Goal: Obtain resource: Download file/media

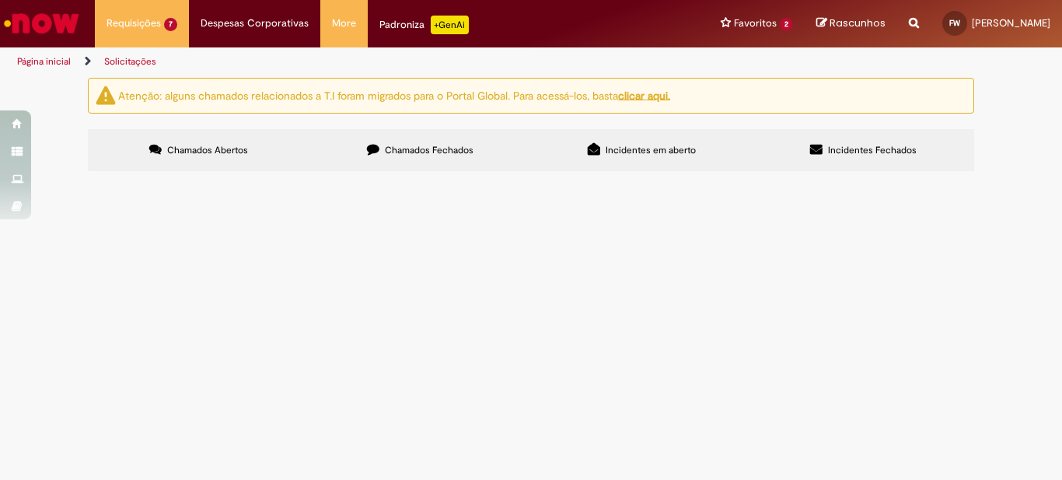
click at [446, 151] on span "Chamados Fechados" at bounding box center [429, 150] width 89 height 12
click at [0, 0] on span "EMISSÃO DE NF PARA RETORNO DE AG DA DT 6102096100 - CARRETA RLM5A30" at bounding box center [0, 0] width 0 height 0
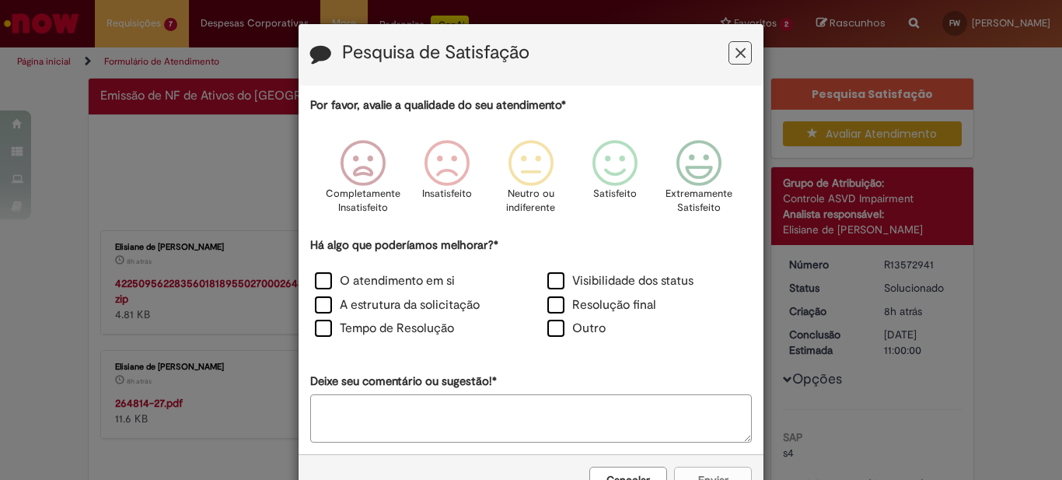
click at [736, 45] on icon "Feedback" at bounding box center [741, 53] width 10 height 16
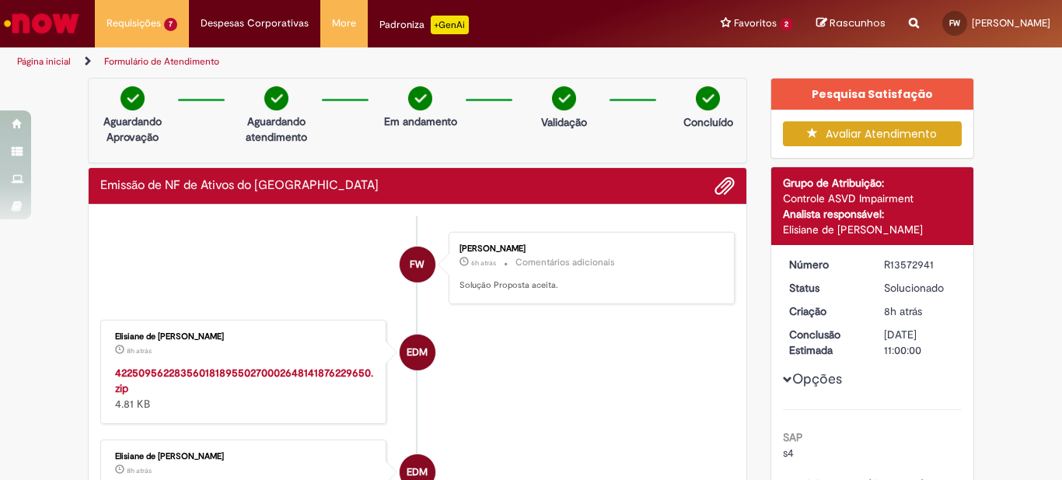
click at [291, 288] on li "FW [PERSON_NAME] 6h atrás 6 horas atrás Comentários adicionais Solução Proposta…" at bounding box center [417, 268] width 635 height 72
click at [277, 373] on strong "42250956228356018189550270002648141876229650.zip" at bounding box center [244, 381] width 258 height 30
click at [262, 376] on strong "42250956228356018189550270002648141876229650.zip" at bounding box center [244, 381] width 258 height 30
click at [711, 324] on li "EDM Elisiane de [PERSON_NAME] 8h atrás 8 horas atrás 42250956228356018189550270…" at bounding box center [417, 372] width 635 height 104
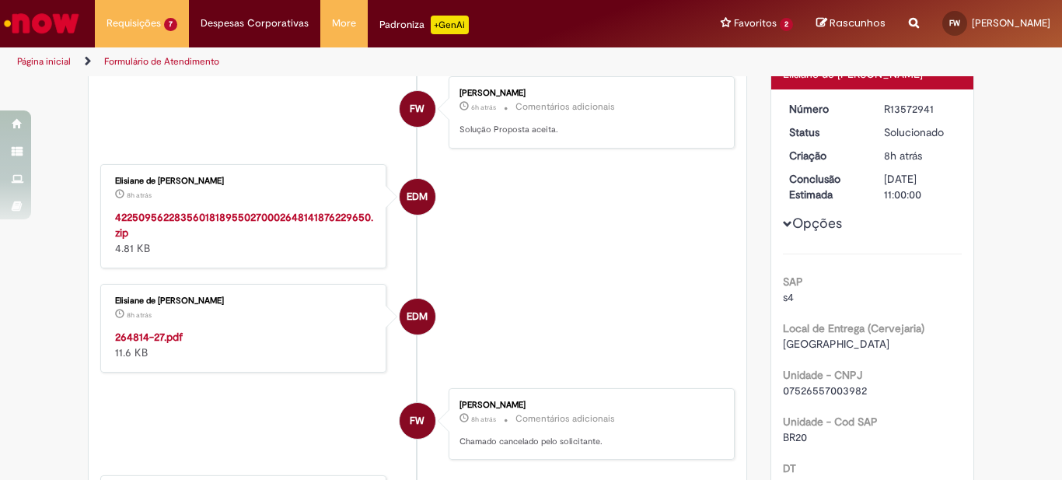
click at [126, 335] on strong "264814-27.pdf" at bounding box center [149, 337] width 68 height 14
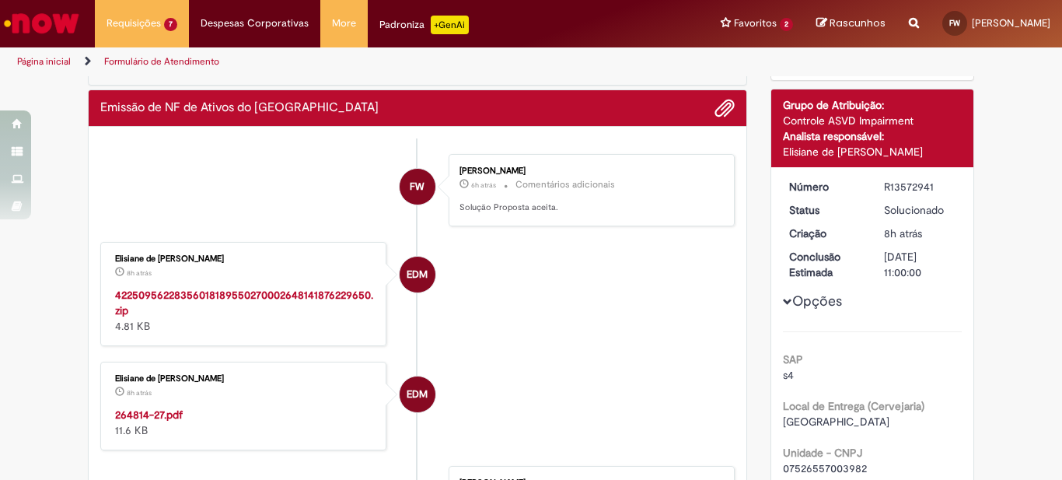
click at [129, 313] on div "42250956228356018189550270002648141876229650.zip 4.81 KB" at bounding box center [244, 310] width 259 height 47
click at [137, 296] on strong "42250956228356018189550270002648141876229650.zip" at bounding box center [244, 303] width 258 height 30
